Goal: Find specific page/section: Find specific page/section

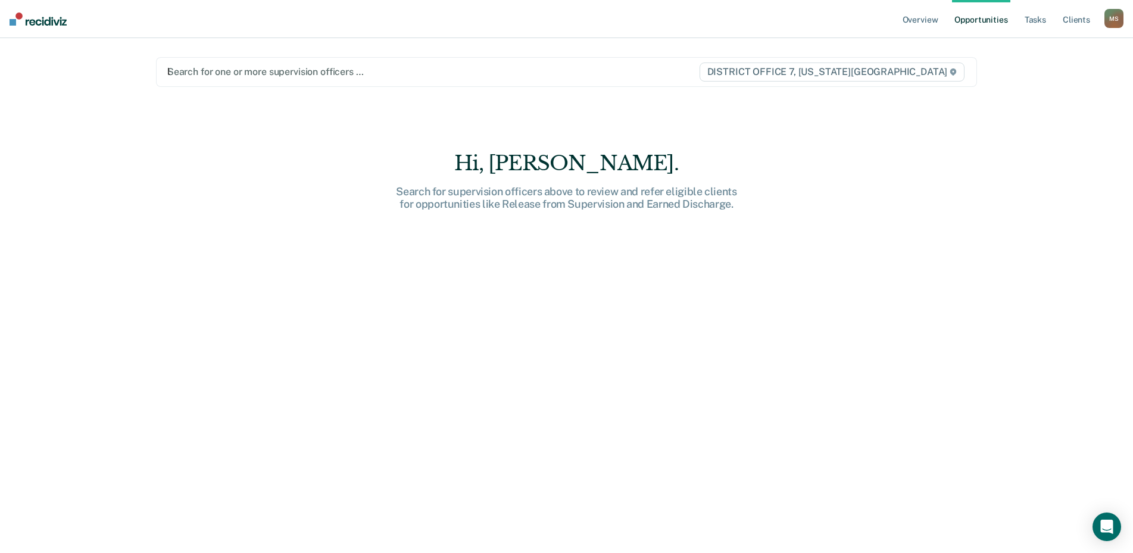
type input "[PERSON_NAME]"
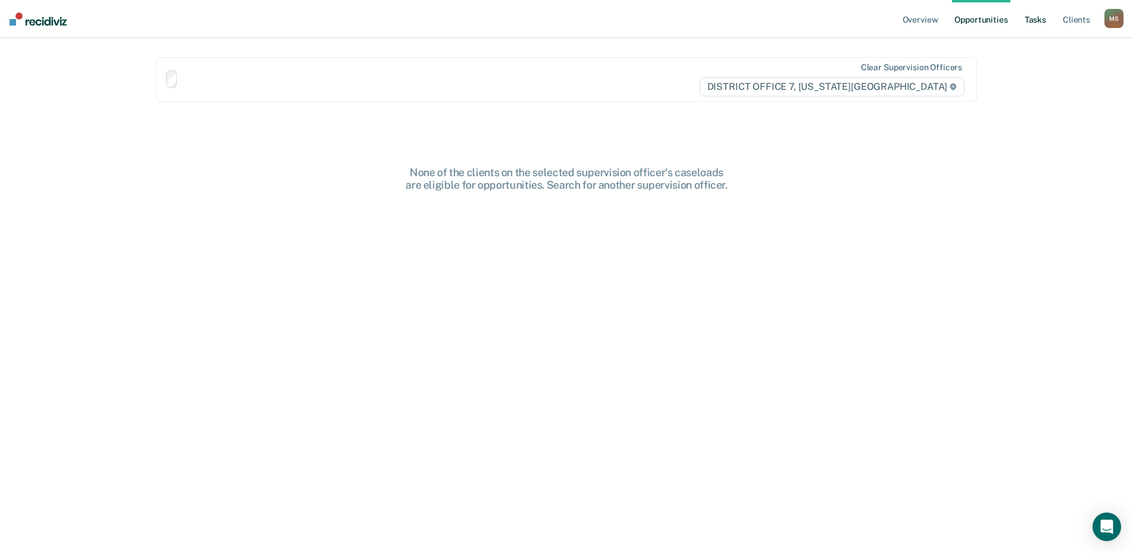
click at [564, 88] on div at bounding box center [433, 79] width 534 height 18
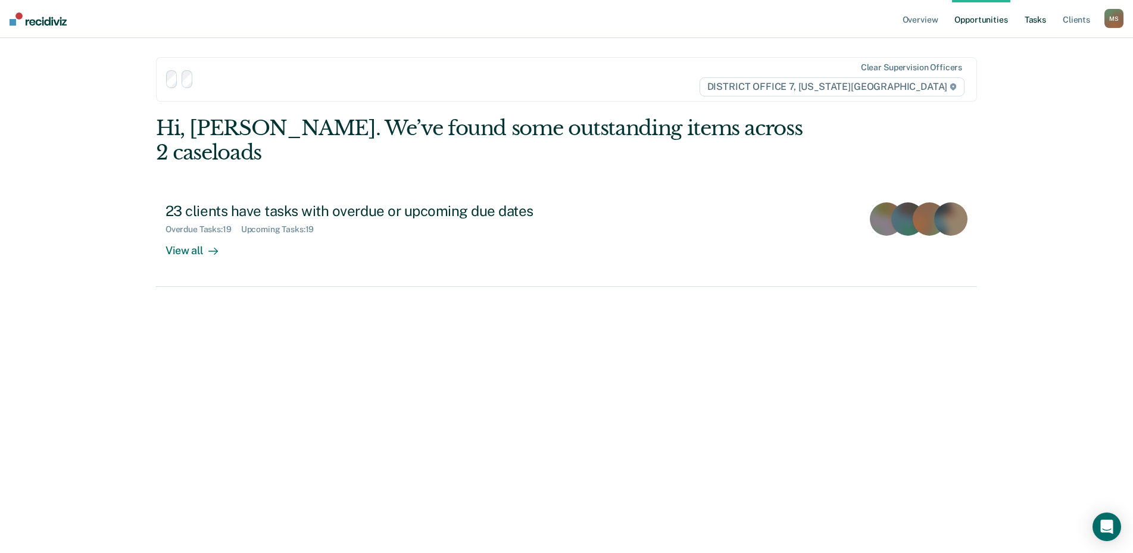
click at [1035, 21] on link "Tasks" at bounding box center [1035, 19] width 26 height 38
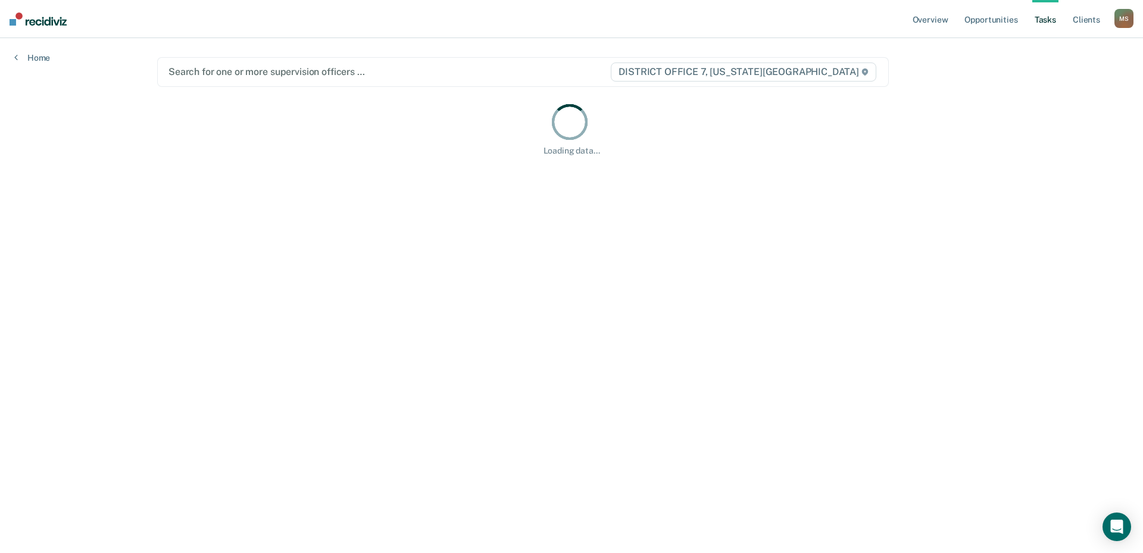
click at [308, 67] on div at bounding box center [389, 72] width 441 height 14
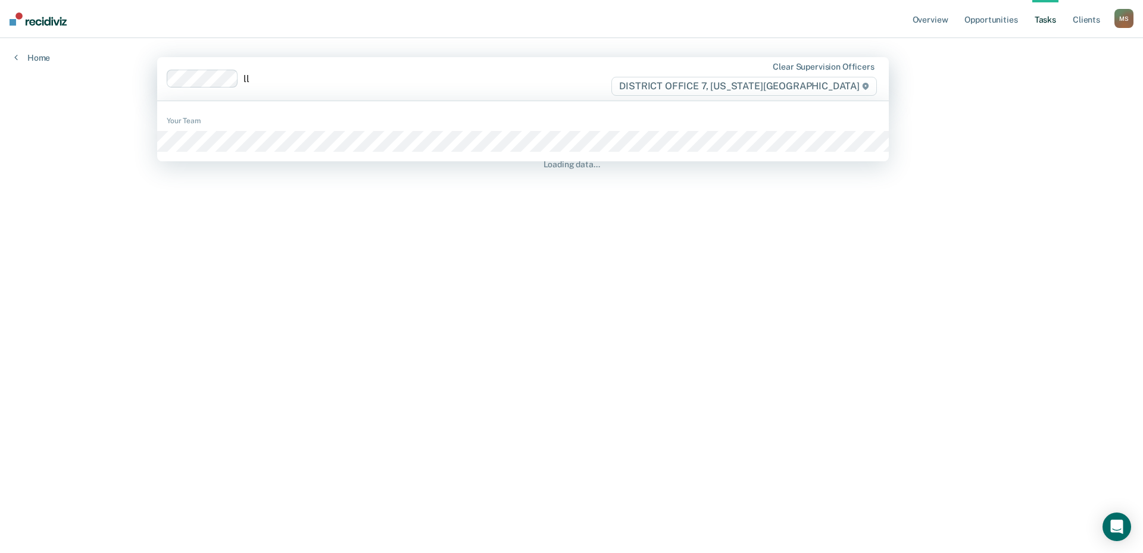
type input "l"
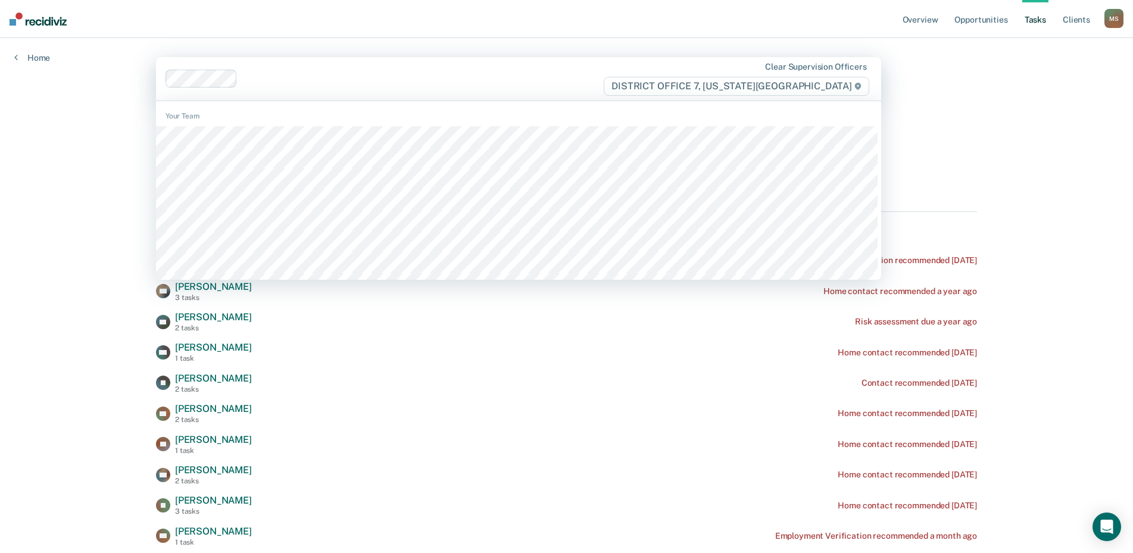
click at [323, 74] on div at bounding box center [422, 79] width 361 height 14
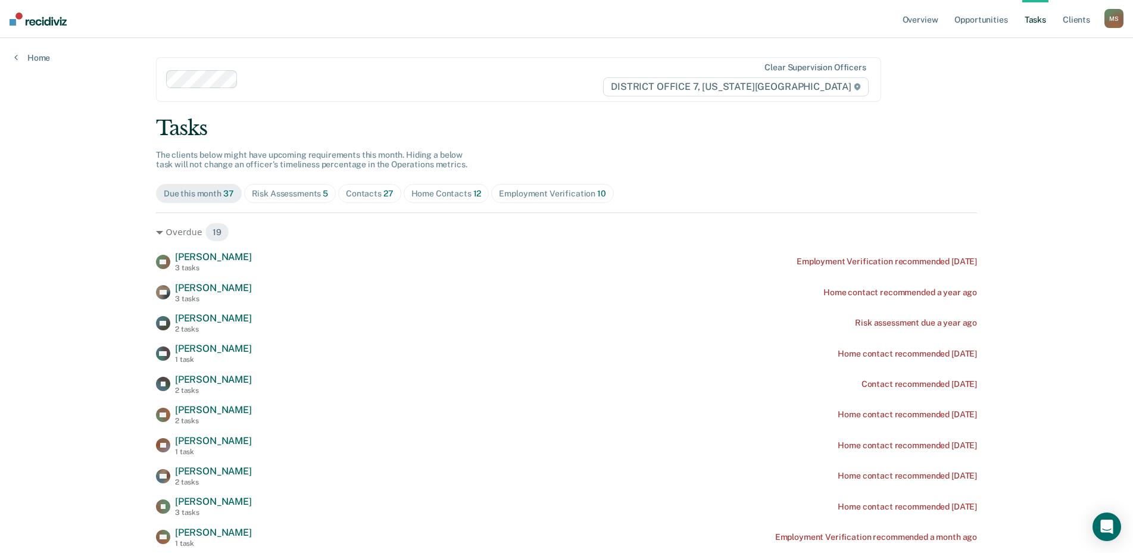
click at [273, 196] on div "Risk Assessments 5" at bounding box center [290, 194] width 77 height 10
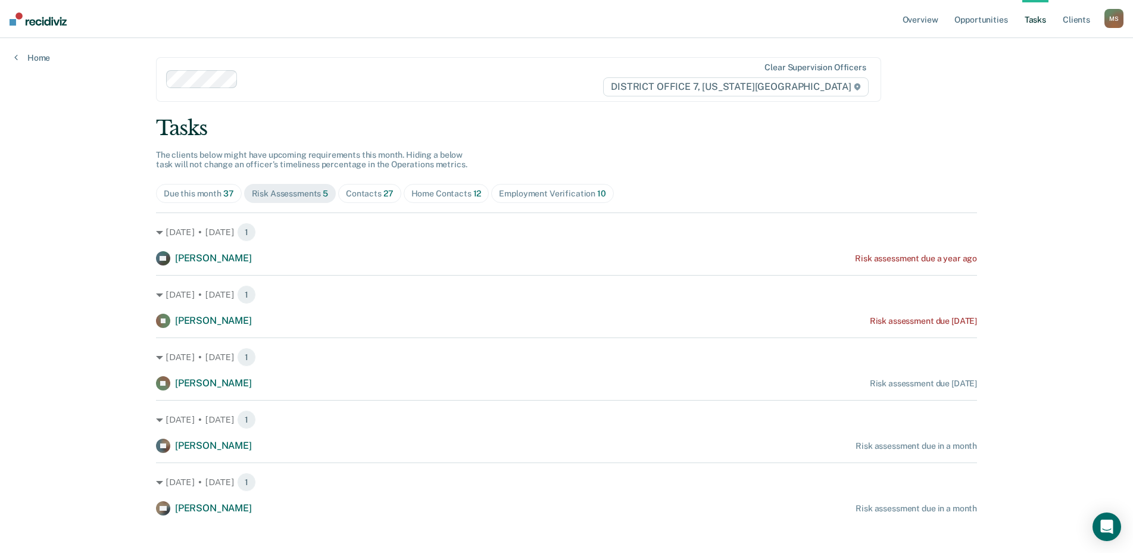
click at [369, 196] on div "Contacts 27" at bounding box center [370, 194] width 48 height 10
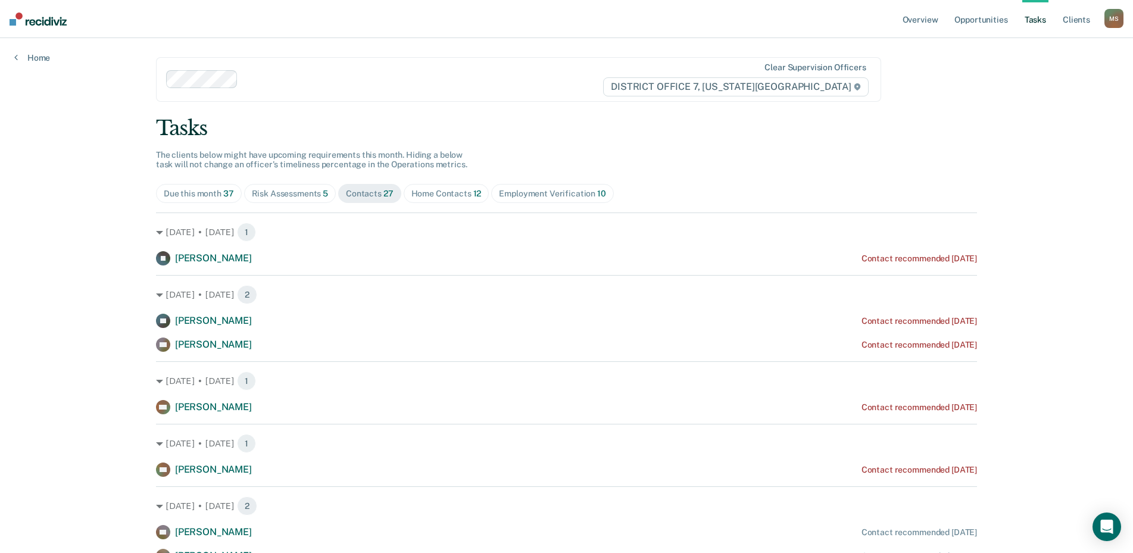
click at [447, 195] on div "Home Contacts 12" at bounding box center [446, 194] width 70 height 10
